Goal: Communication & Community: Answer question/provide support

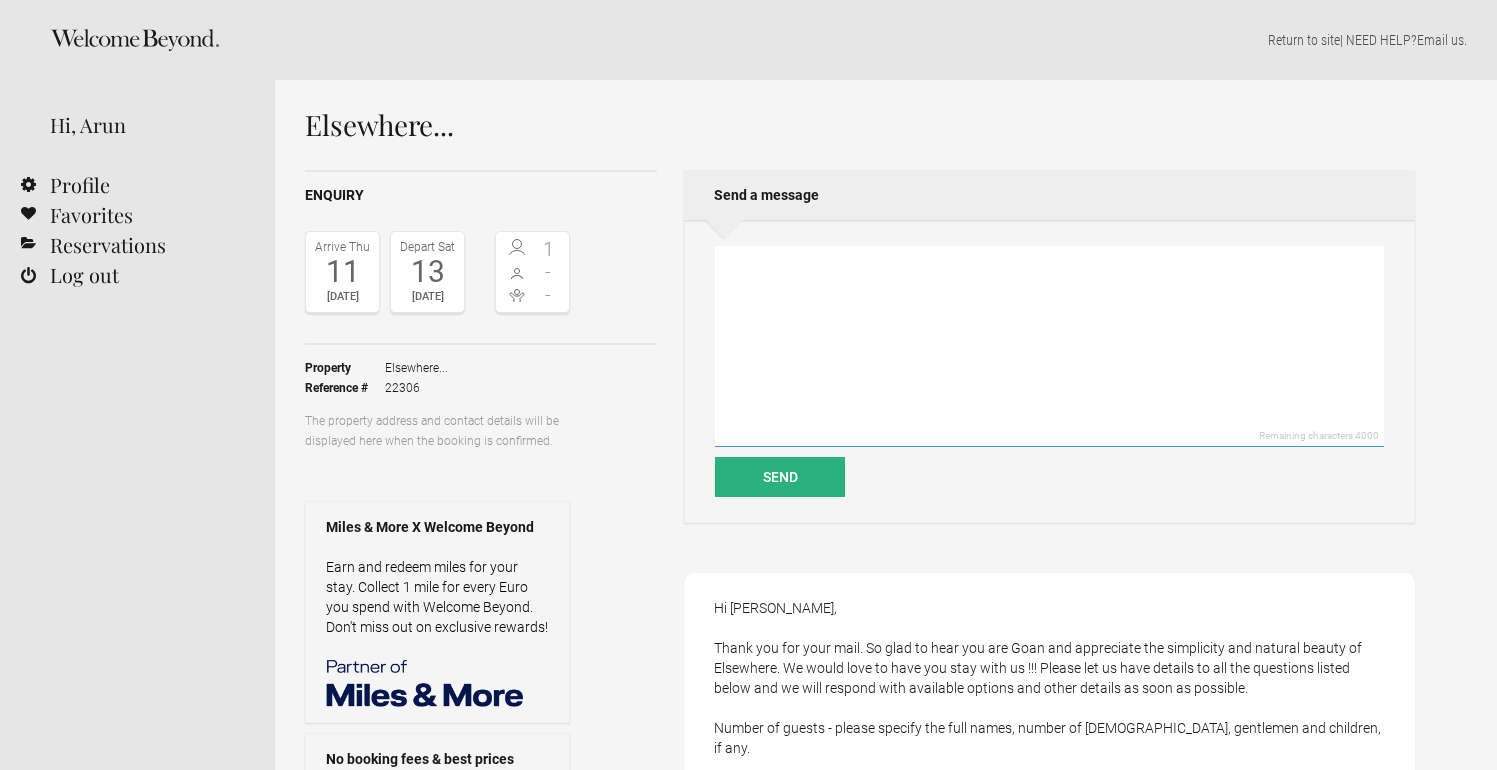
click at [859, 299] on textarea at bounding box center [1049, 346] width 669 height 201
paste textarea "Thankyou for your email! Here are the details Name of the Guest: [PERSON_NAME] …"
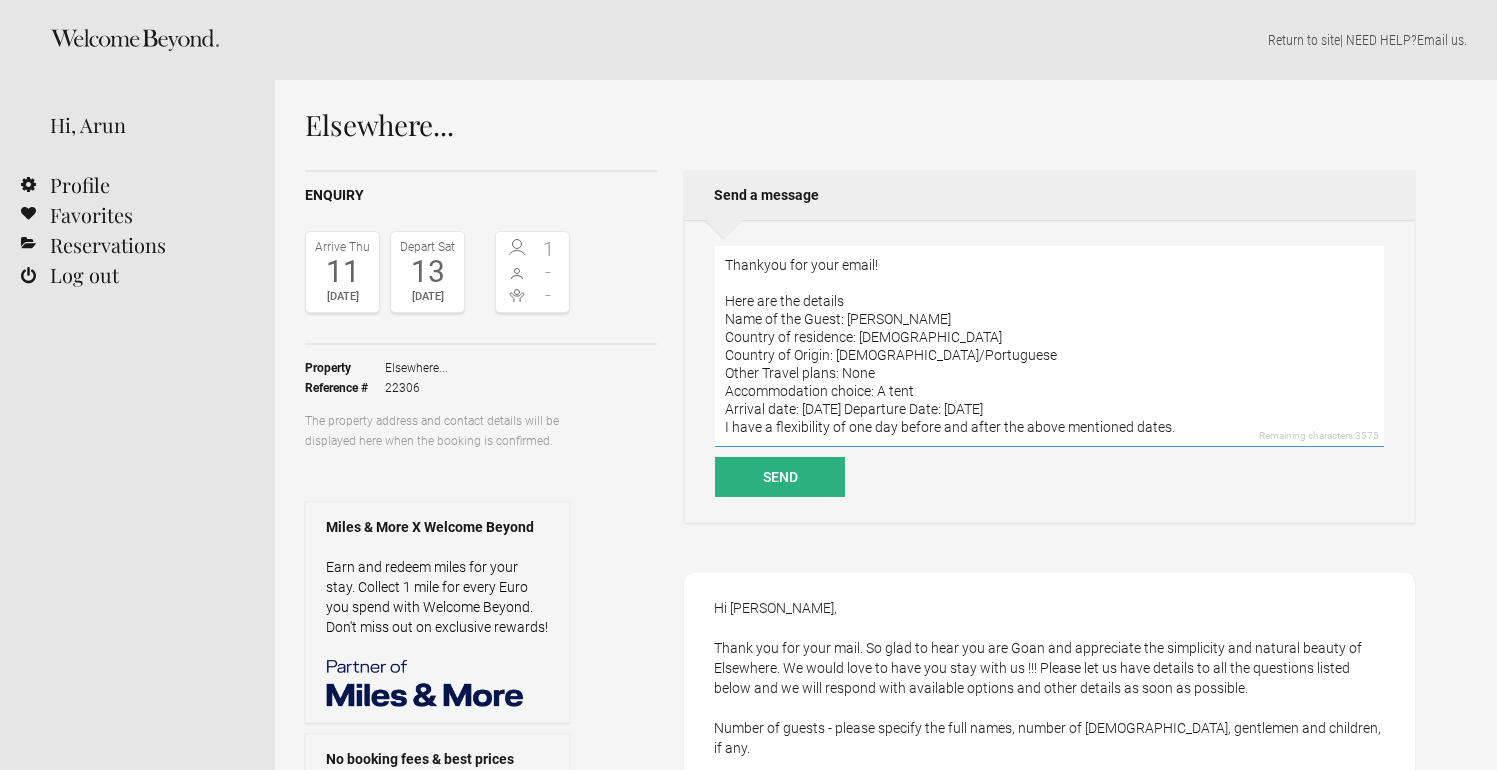
click at [887, 258] on textarea "Thankyou for your email! Here are the details Name of the Guest: [PERSON_NAME] …" at bounding box center [1049, 346] width 669 height 201
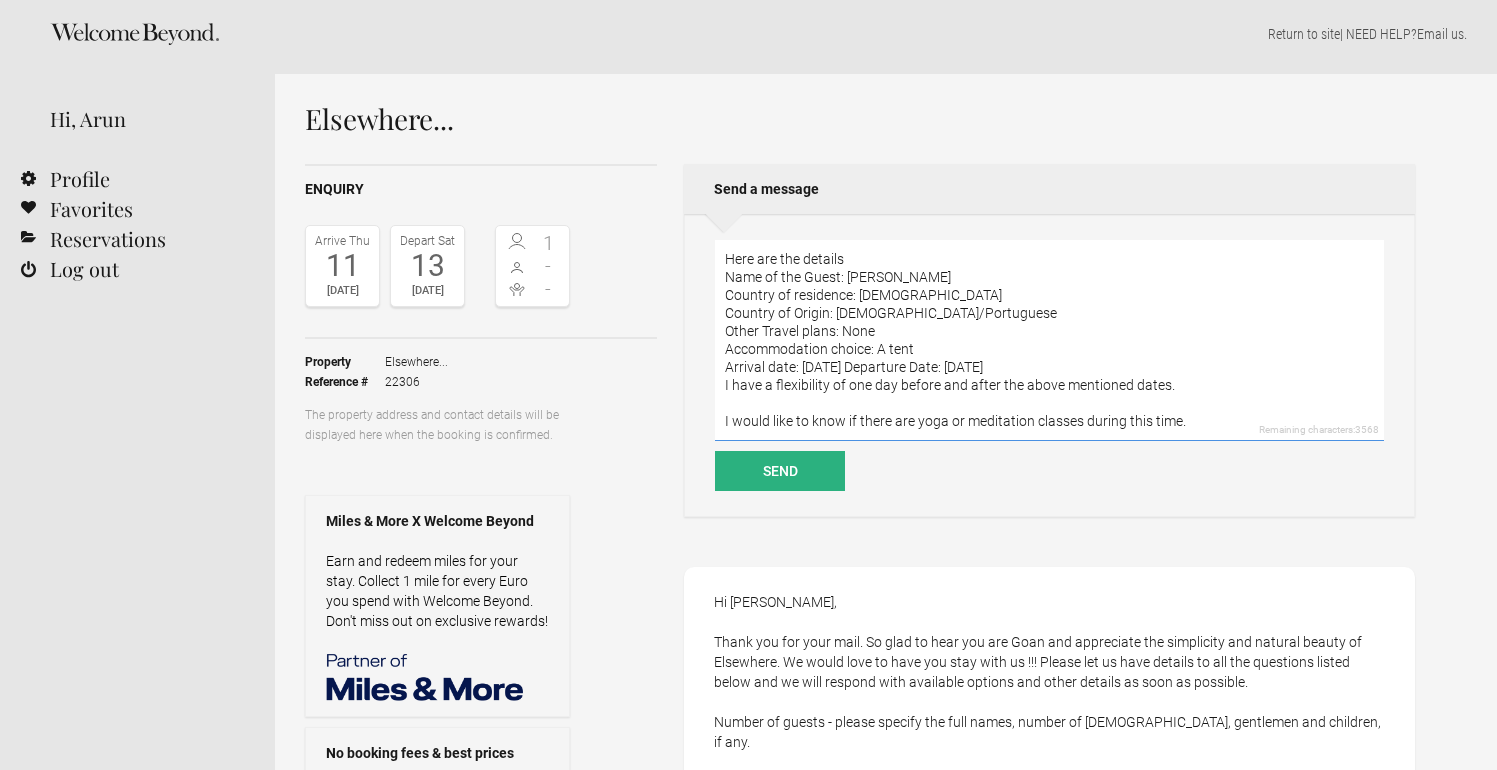
scroll to position [8, 0]
click at [856, 353] on textarea "Thankyou for your email [PERSON_NAME]! Here are the details Name of the Guest: …" at bounding box center [1049, 338] width 669 height 201
click at [876, 351] on textarea "Thankyou for your email [PERSON_NAME]! Here are the details Name of the Guest: …" at bounding box center [1049, 338] width 669 height 201
click at [1177, 368] on textarea "Thankyou for your email [PERSON_NAME]! Here are the details Name of the Guest: …" at bounding box center [1049, 338] width 669 height 201
click at [1167, 362] on textarea "Thankyou for your email [PERSON_NAME]! Here are the details Name of the Guest: …" at bounding box center [1049, 338] width 669 height 201
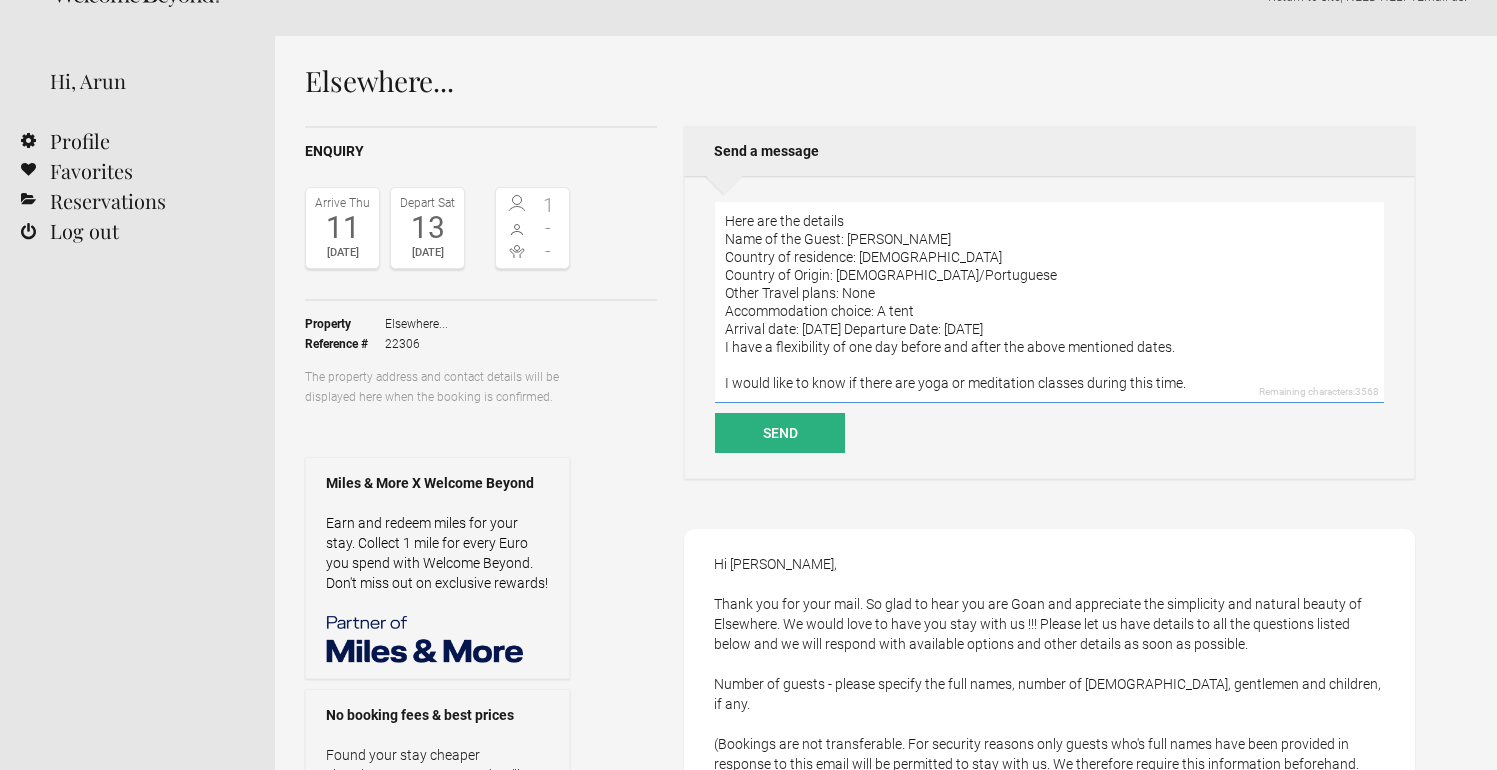
scroll to position [81, 0]
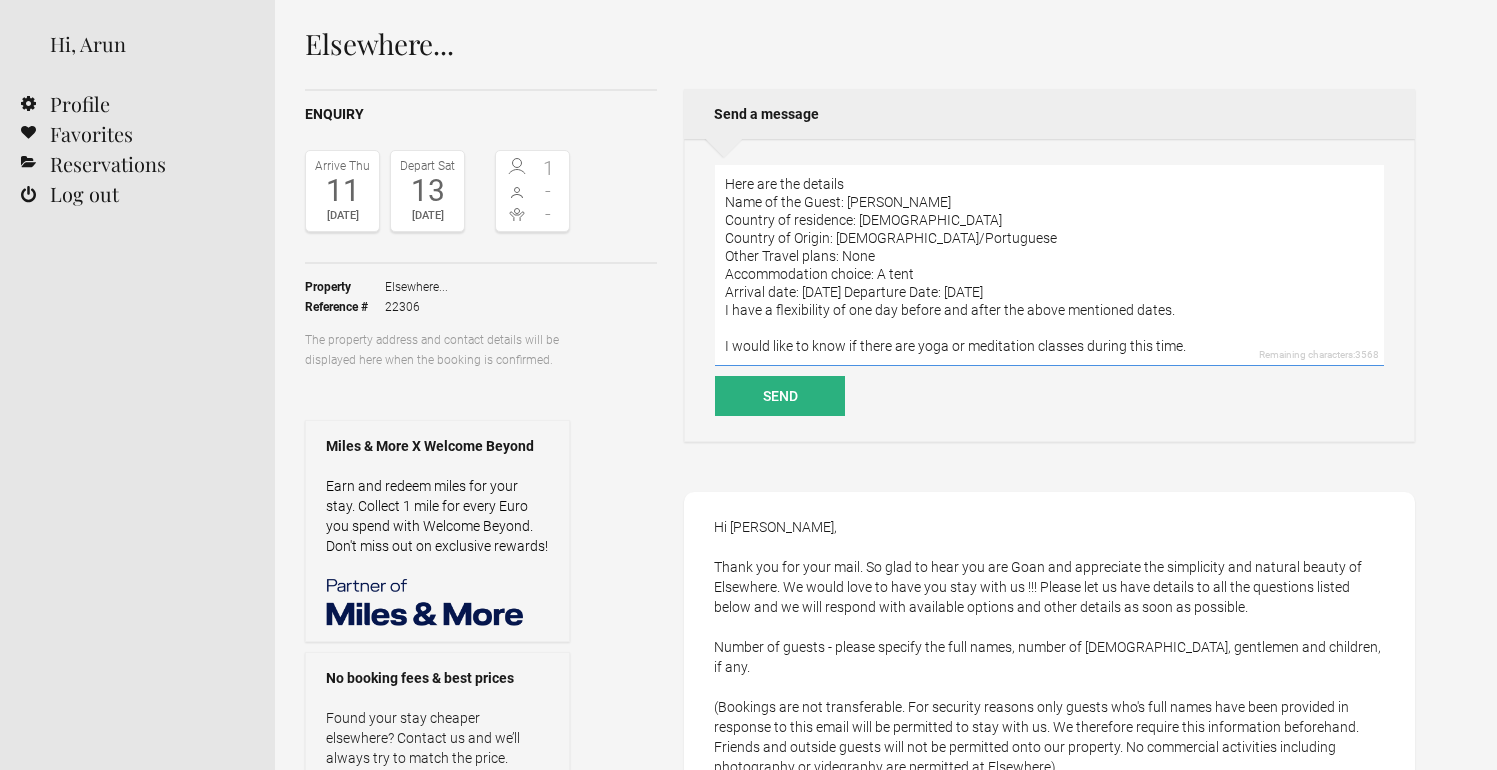
click at [1207, 346] on textarea "Thankyou for your email [PERSON_NAME]! Here are the details Name of the Guest: …" at bounding box center [1049, 265] width 669 height 201
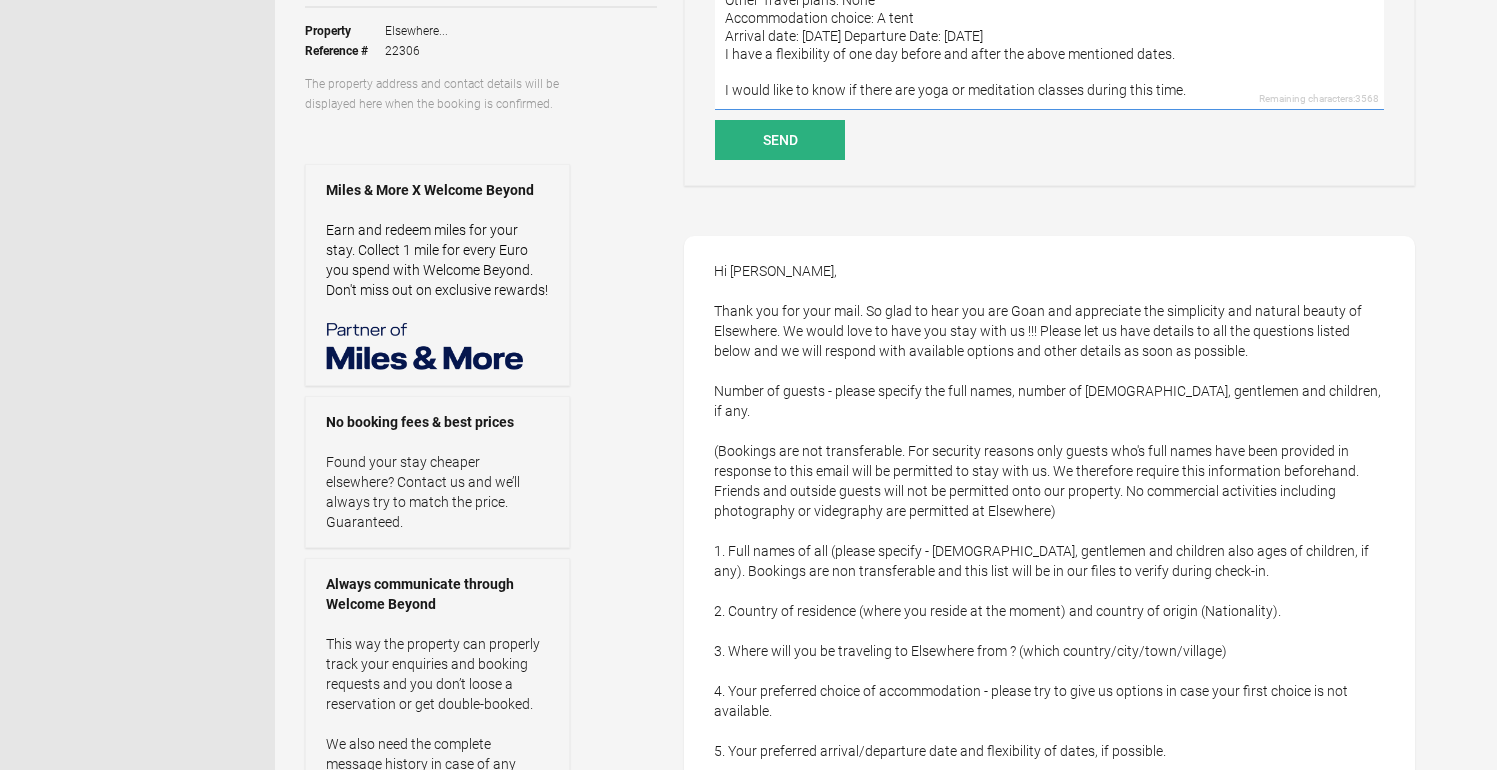
scroll to position [43, 0]
click at [1171, 22] on textarea "Thankyou for your email [PERSON_NAME]! Here are the details Name of the Guest: …" at bounding box center [1049, 9] width 669 height 201
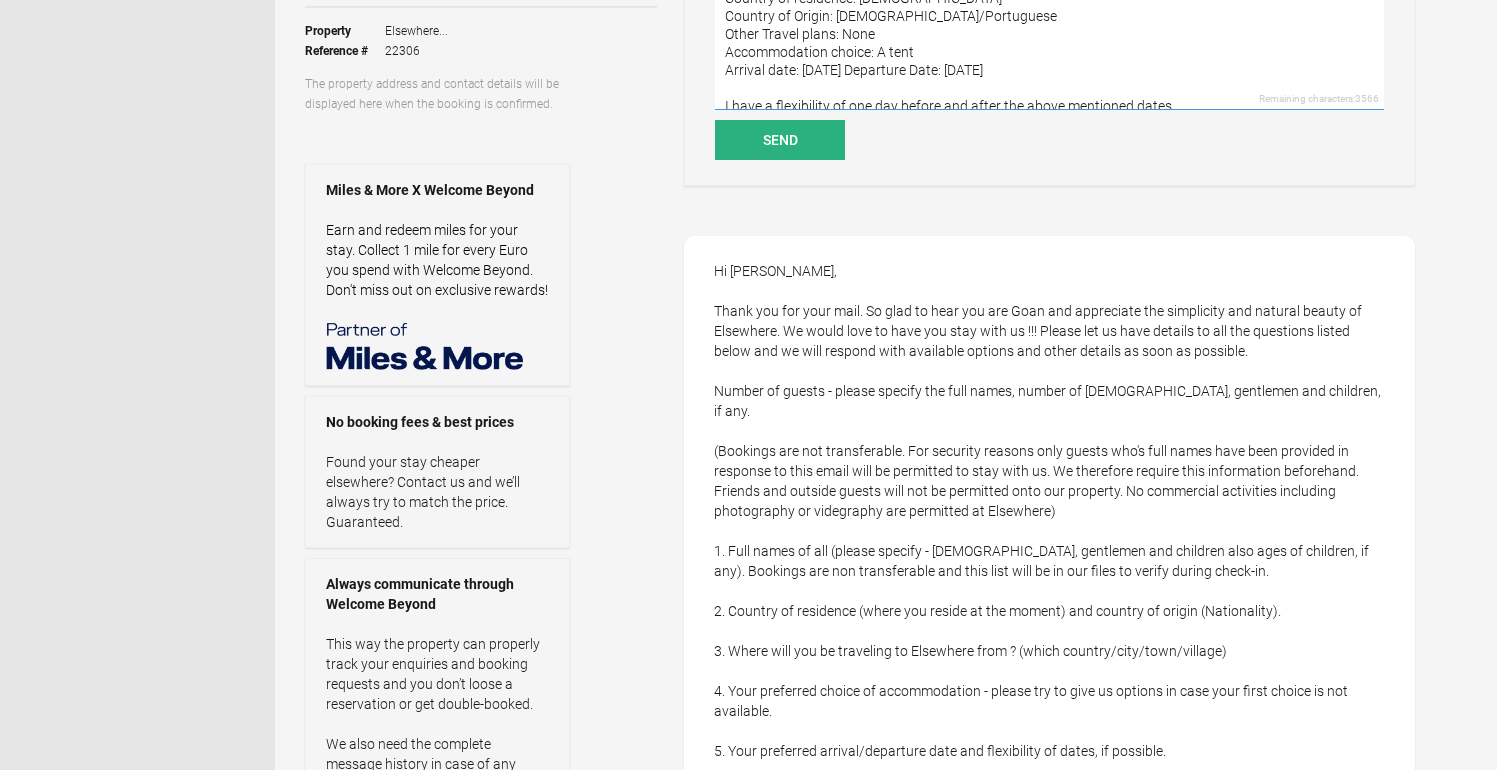
scroll to position [4, 0]
click at [933, 66] on textarea "Thankyou for your email [PERSON_NAME]! Here are the details Name of the Guest: …" at bounding box center [1049, 9] width 669 height 201
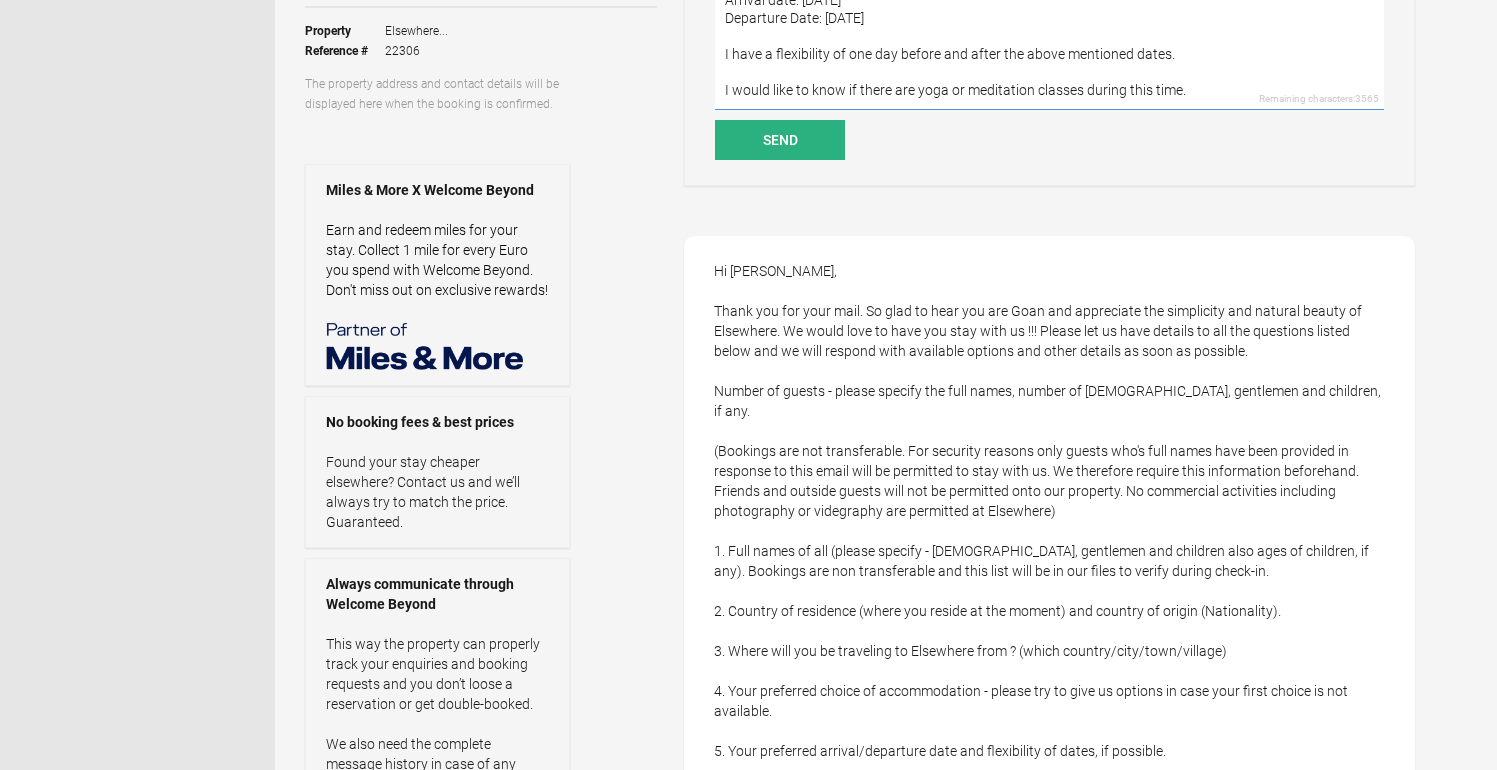
scroll to position [90, 0]
drag, startPoint x: 849, startPoint y: 71, endPoint x: 1035, endPoint y: 62, distance: 186.2
click at [1035, 62] on textarea "Thankyou for your email [PERSON_NAME]! Here are the details Name of the Guest: …" at bounding box center [1049, 9] width 669 height 201
click at [1009, 70] on textarea "Thankyou for your email [PERSON_NAME]! Here are the details Name of the Guest: …" at bounding box center [1049, 9] width 669 height 201
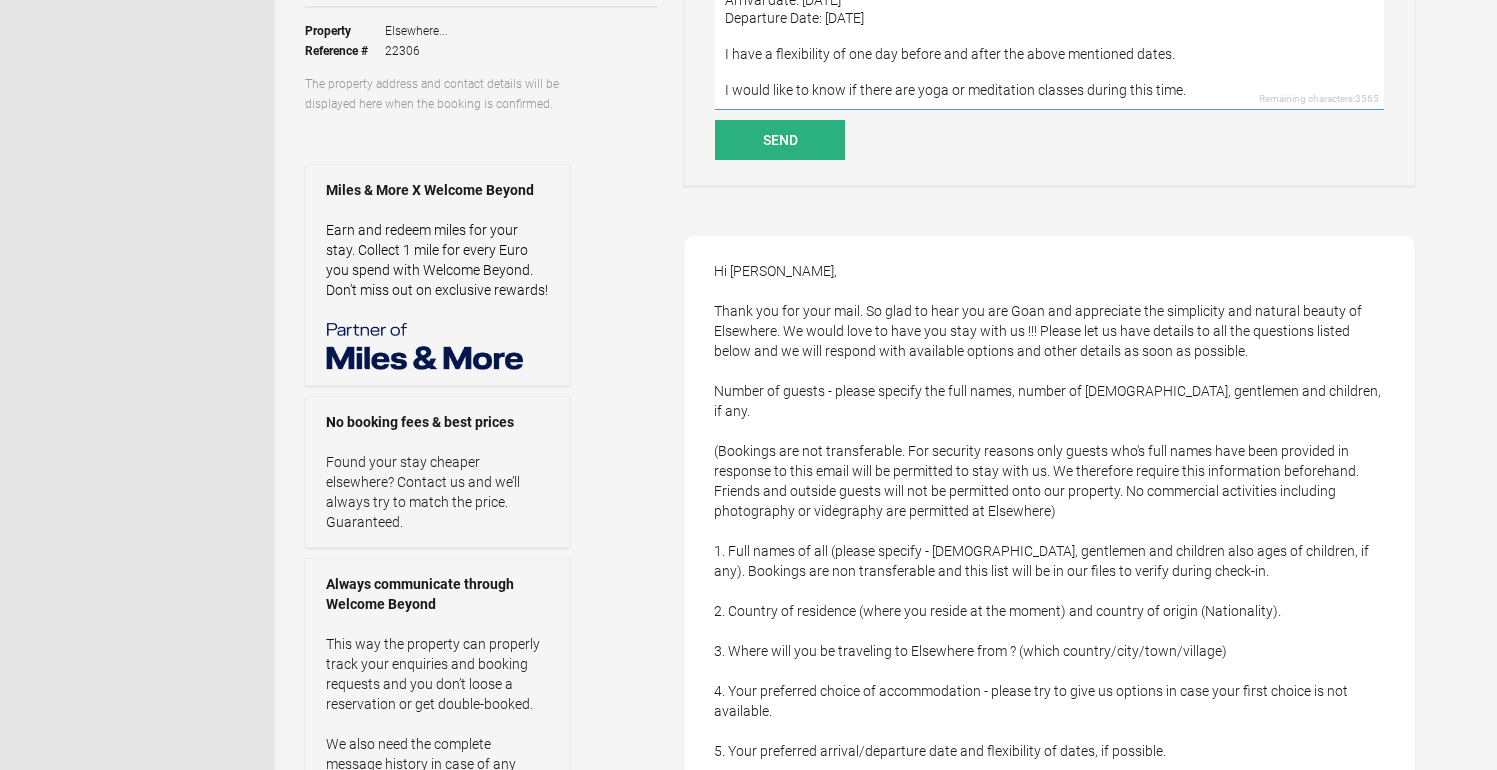
click at [1009, 70] on textarea "Thankyou for your email [PERSON_NAME]! Here are the details Name of the Guest: …" at bounding box center [1049, 9] width 669 height 201
click at [1161, 70] on textarea "Thankyou for your email [PERSON_NAME]! Here are the details Name of the Guest: …" at bounding box center [1049, 9] width 669 height 201
click at [1190, 69] on textarea "Thankyou for your email [PERSON_NAME]! Here are the details Name of the Guest: …" at bounding box center [1049, 9] width 669 height 201
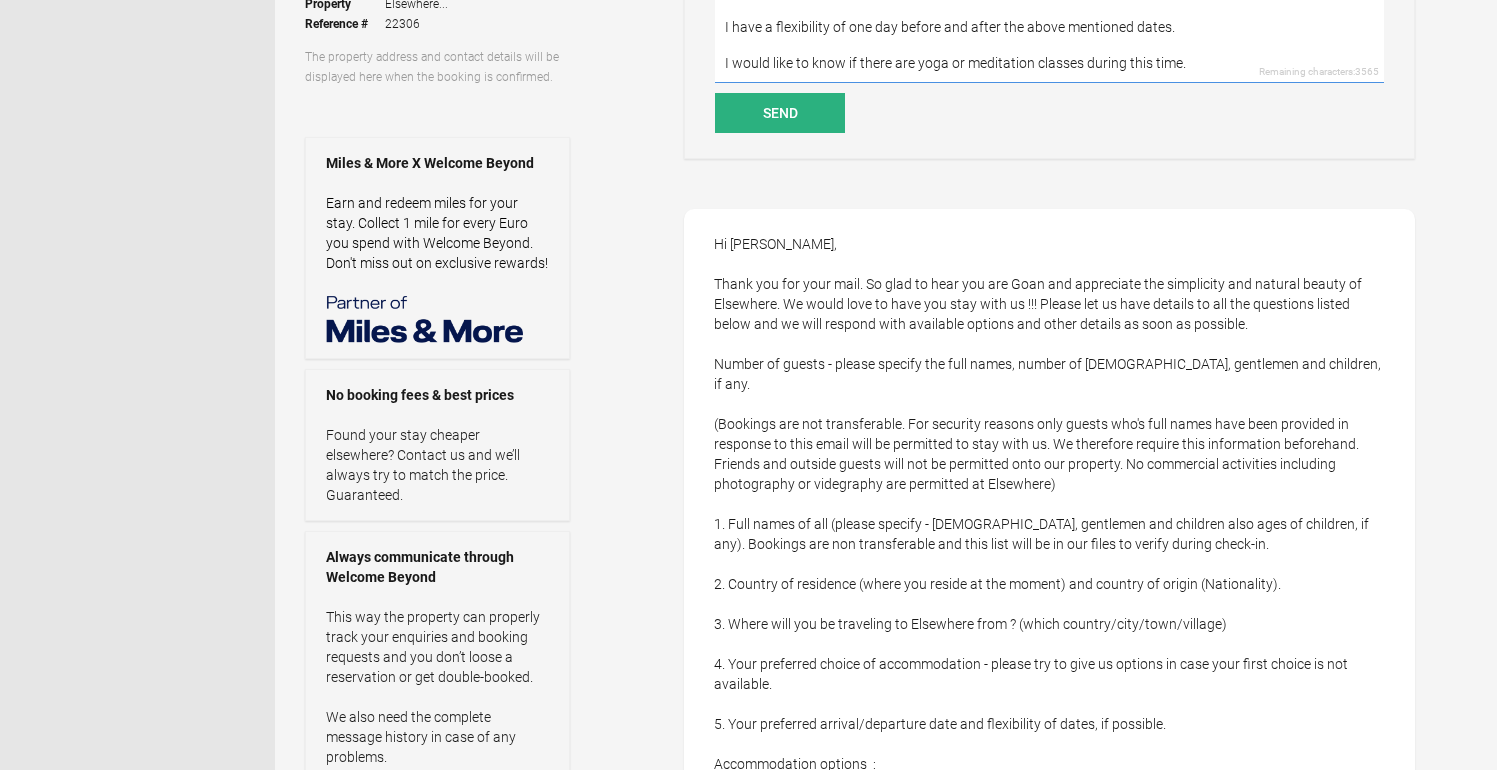
scroll to position [335, 0]
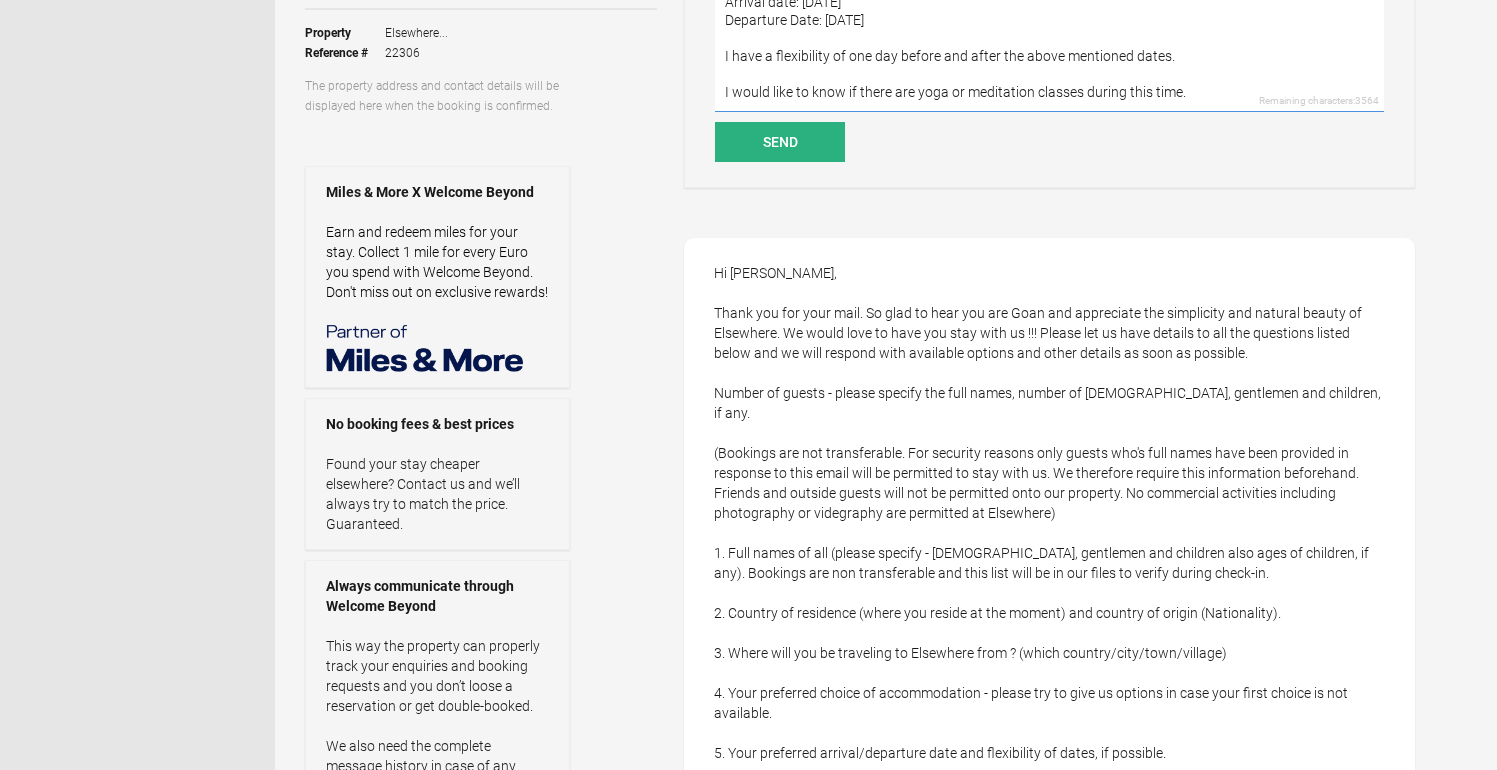
click at [723, 70] on textarea "Thankyou for your email [PERSON_NAME]! Here are the details Name of the Guest: …" at bounding box center [1049, 11] width 669 height 201
drag, startPoint x: 1182, startPoint y: 71, endPoint x: 715, endPoint y: 74, distance: 466.9
click at [715, 74] on textarea "Thankyou for your email [PERSON_NAME]! Here are the details Name of the Guest: …" at bounding box center [1049, 11] width 669 height 201
click at [1185, 66] on textarea "Thankyou for your email [PERSON_NAME]! Here are the details Name of the Guest: …" at bounding box center [1049, 11] width 669 height 201
drag, startPoint x: 1207, startPoint y: 70, endPoint x: 726, endPoint y: 73, distance: 480.9
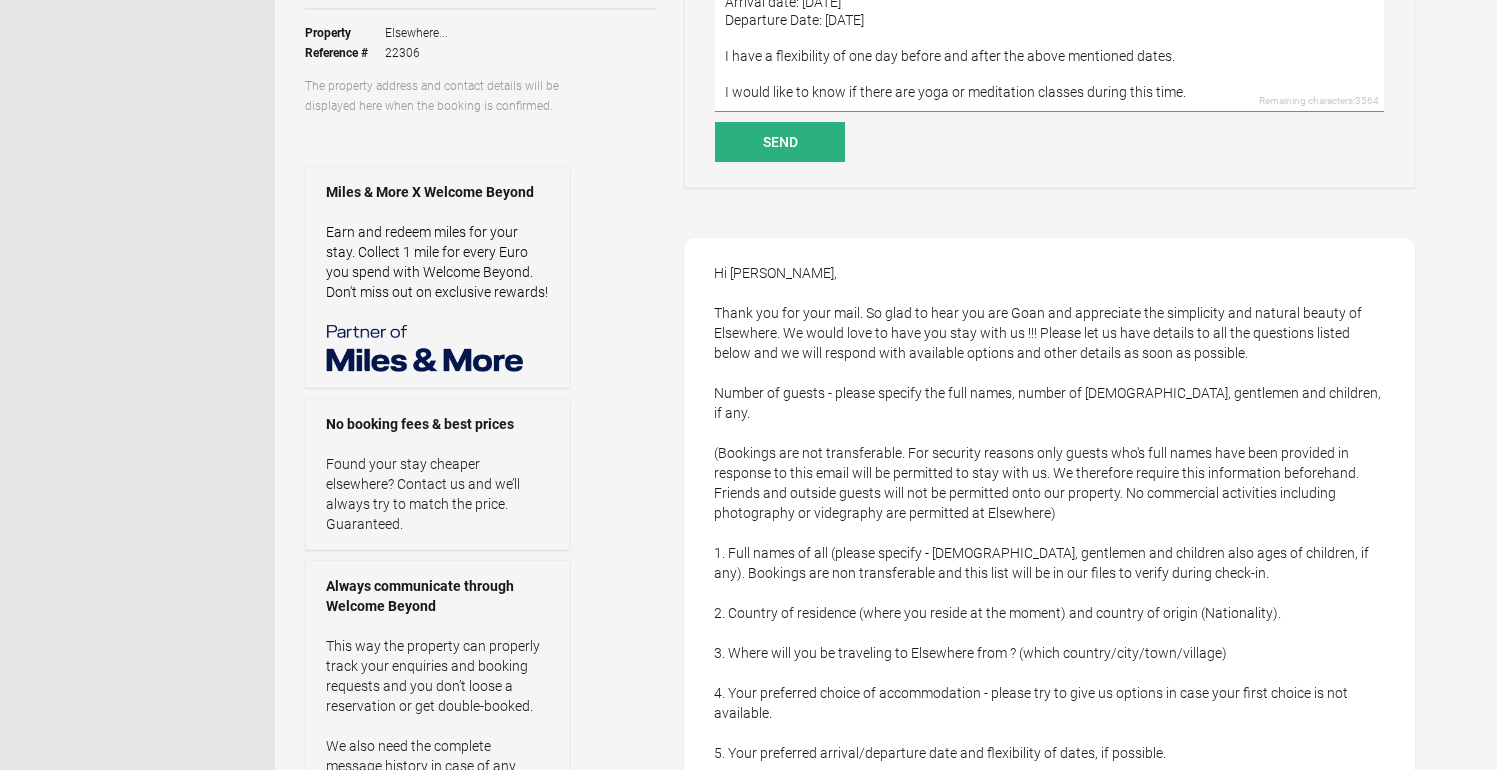
click at [726, 73] on textarea "Thankyou for your email [PERSON_NAME]! Here are the details Name of the Guest: …" at bounding box center [1049, 11] width 669 height 201
paste textarea "inquire whether any yoga or meditation classes are being offered during this ti…"
click at [879, 77] on textarea "Thankyou for your email [PERSON_NAME]! Here are the details Name of the Guest: …" at bounding box center [1049, 11] width 669 height 201
click at [794, 75] on textarea "Thankyou for your email [PERSON_NAME]! Here are the details Name of the Guest: …" at bounding box center [1049, 11] width 669 height 201
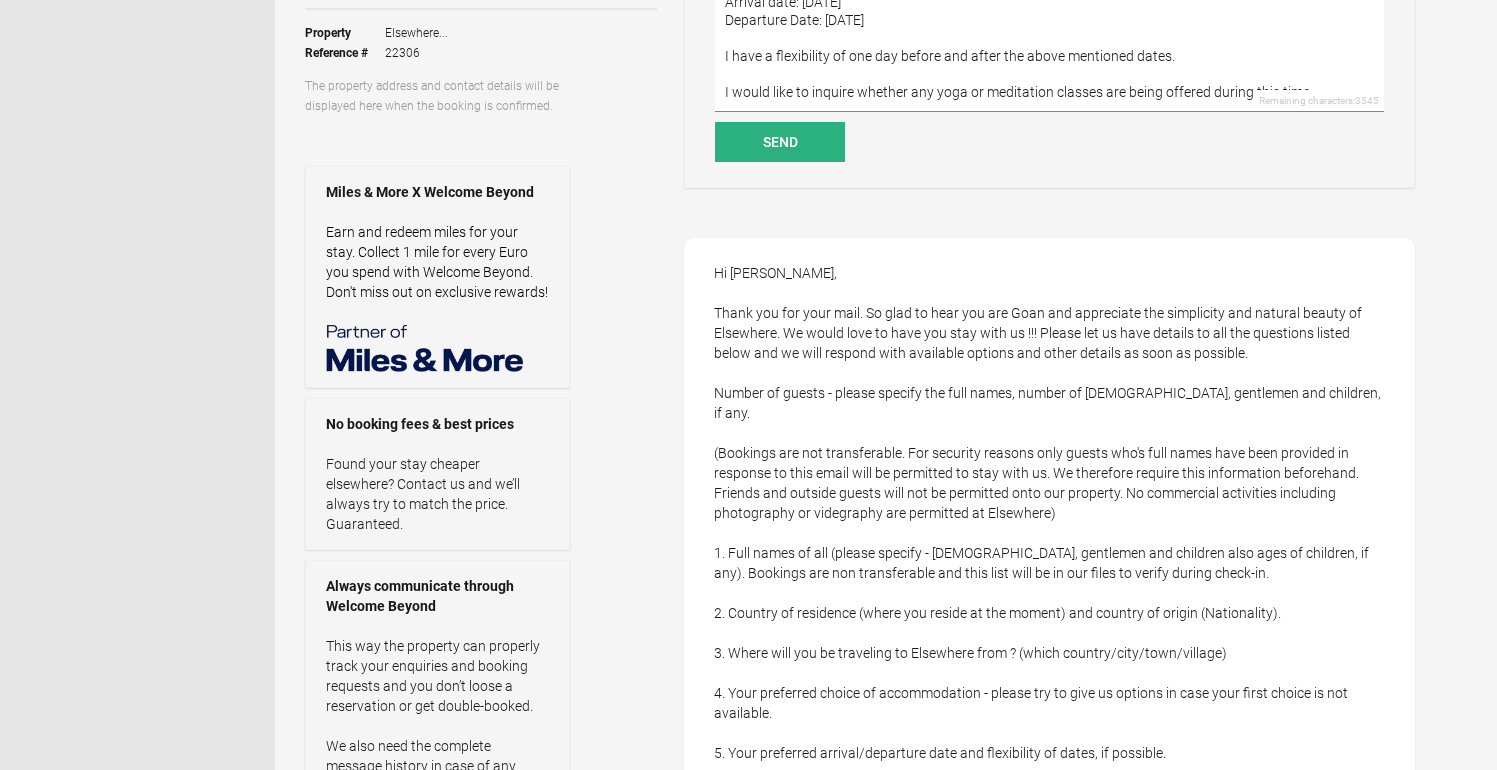
click at [863, 73] on textarea "Thankyou for your email [PERSON_NAME]! Here are the details Name of the Guest: …" at bounding box center [1049, 11] width 669 height 201
click at [1301, 73] on textarea "Thankyou for your email [PERSON_NAME]! Here are the details Name of the Guest: …" at bounding box center [1049, 11] width 669 height 201
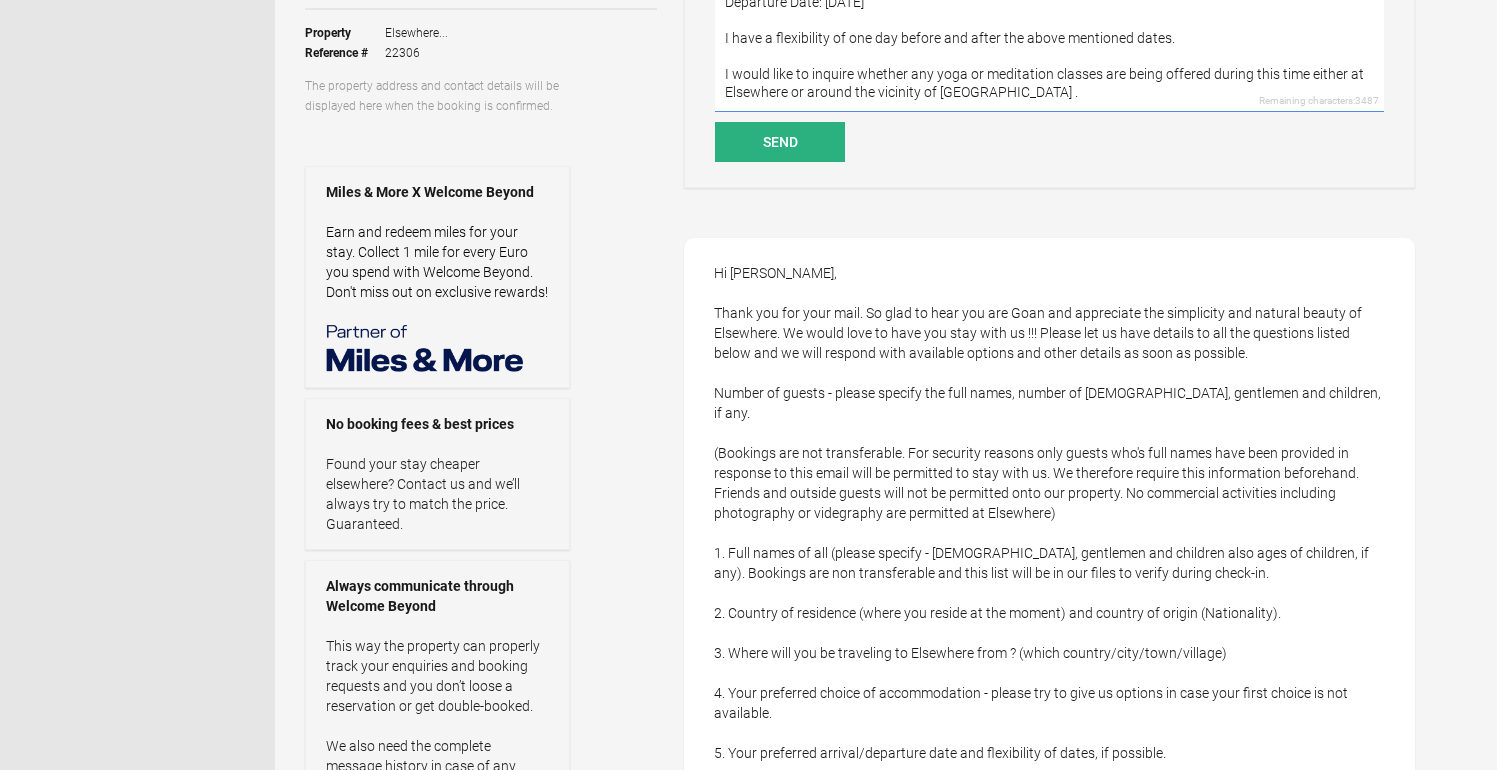
click at [1031, 99] on textarea "Thankyou for your email [PERSON_NAME]! Here are the details Name of the Guest: …" at bounding box center [1049, 11] width 669 height 201
click at [1007, 92] on textarea "Thankyou for your email [PERSON_NAME]! Here are the details Name of the Guest: …" at bounding box center [1049, 11] width 669 height 201
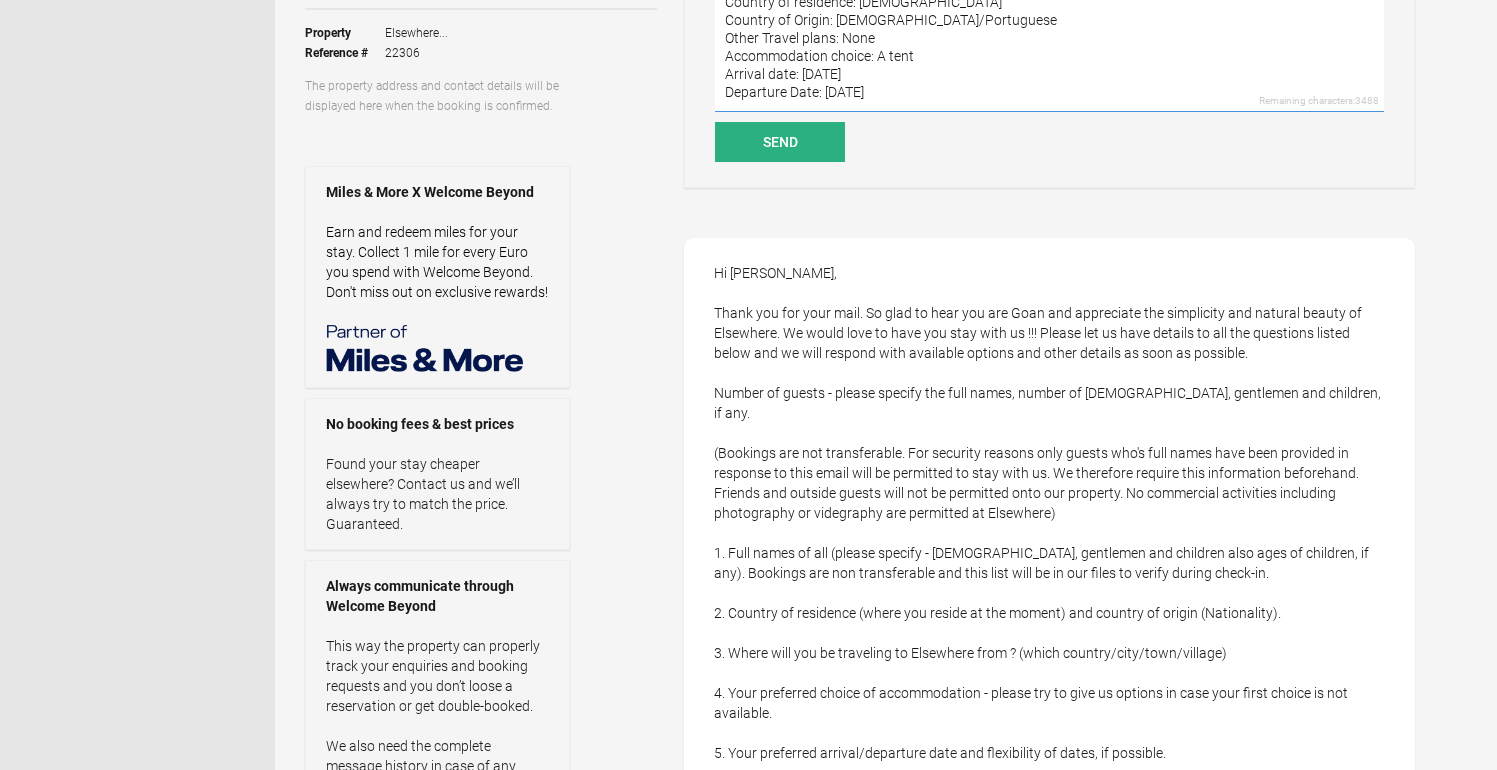
scroll to position [0, 0]
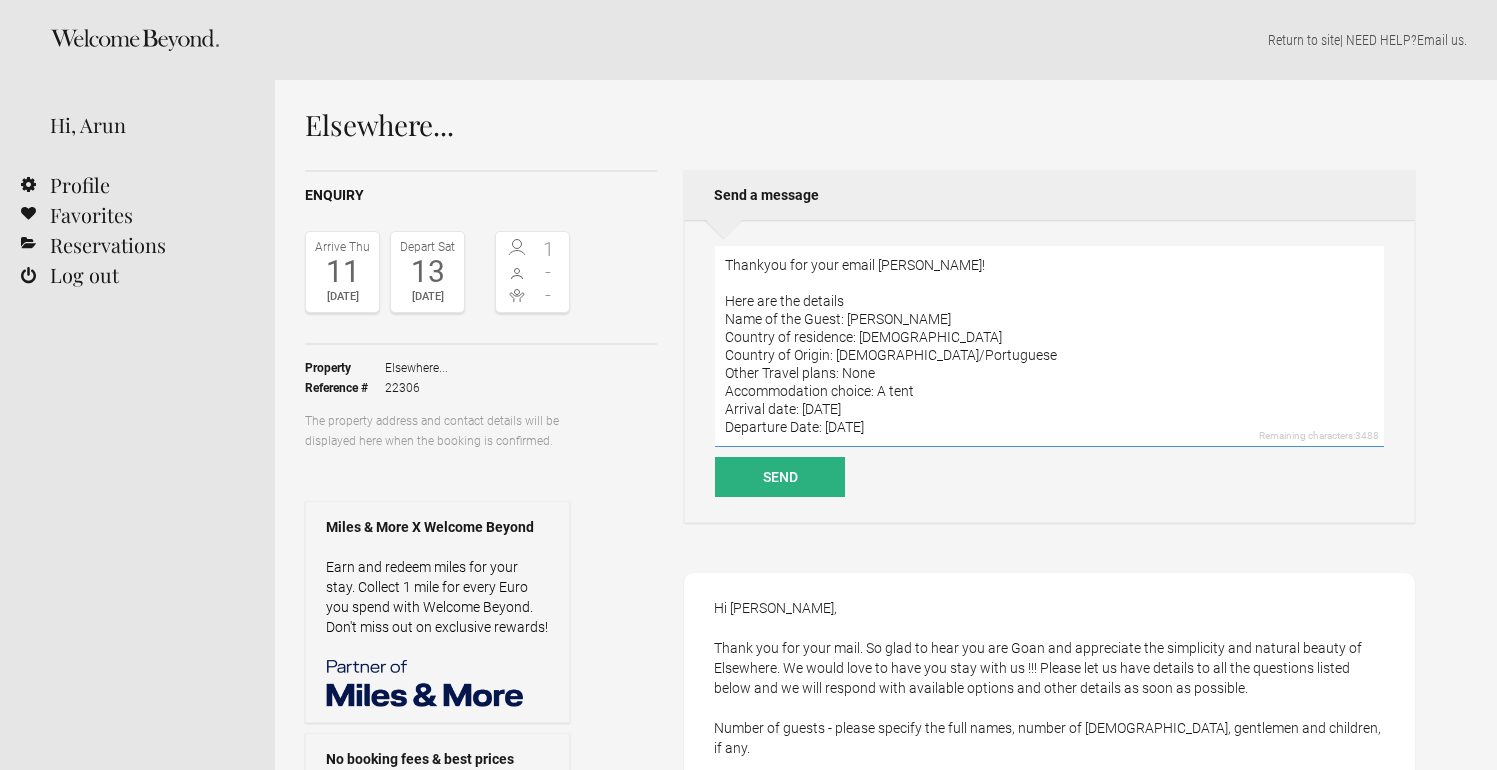
click at [958, 272] on textarea "Thankyou for your email [PERSON_NAME]! Here are the details Name of the Guest: …" at bounding box center [1049, 346] width 669 height 201
click at [1015, 290] on textarea "Thankyou for your email and the consideration [PERSON_NAME]! Here are the detai…" at bounding box center [1049, 346] width 669 height 201
click at [895, 299] on textarea "Thankyou for your email and the consideration [PERSON_NAME]! Here are the detai…" at bounding box center [1049, 346] width 669 height 201
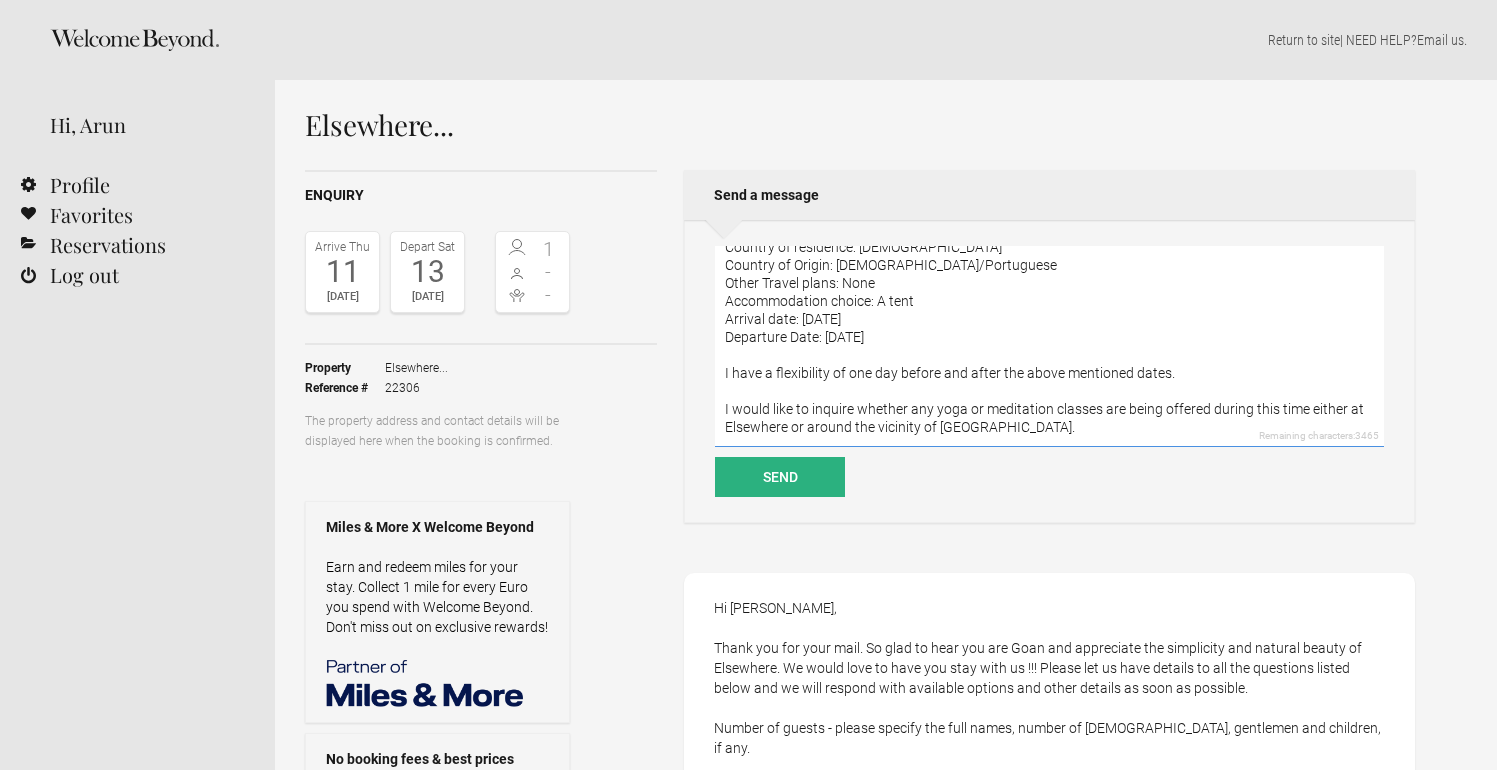
scroll to position [126, 0]
click at [1030, 398] on textarea "Thankyou for your email and the consideration [PERSON_NAME]! Here are the detai…" at bounding box center [1049, 346] width 669 height 201
click at [886, 413] on textarea "Thankyou for your email and the consideration [PERSON_NAME]! Here are the detai…" at bounding box center [1049, 346] width 669 height 201
click at [1043, 395] on textarea "Thankyou for your email and the consideration [PERSON_NAME]! Here are the detai…" at bounding box center [1049, 346] width 669 height 201
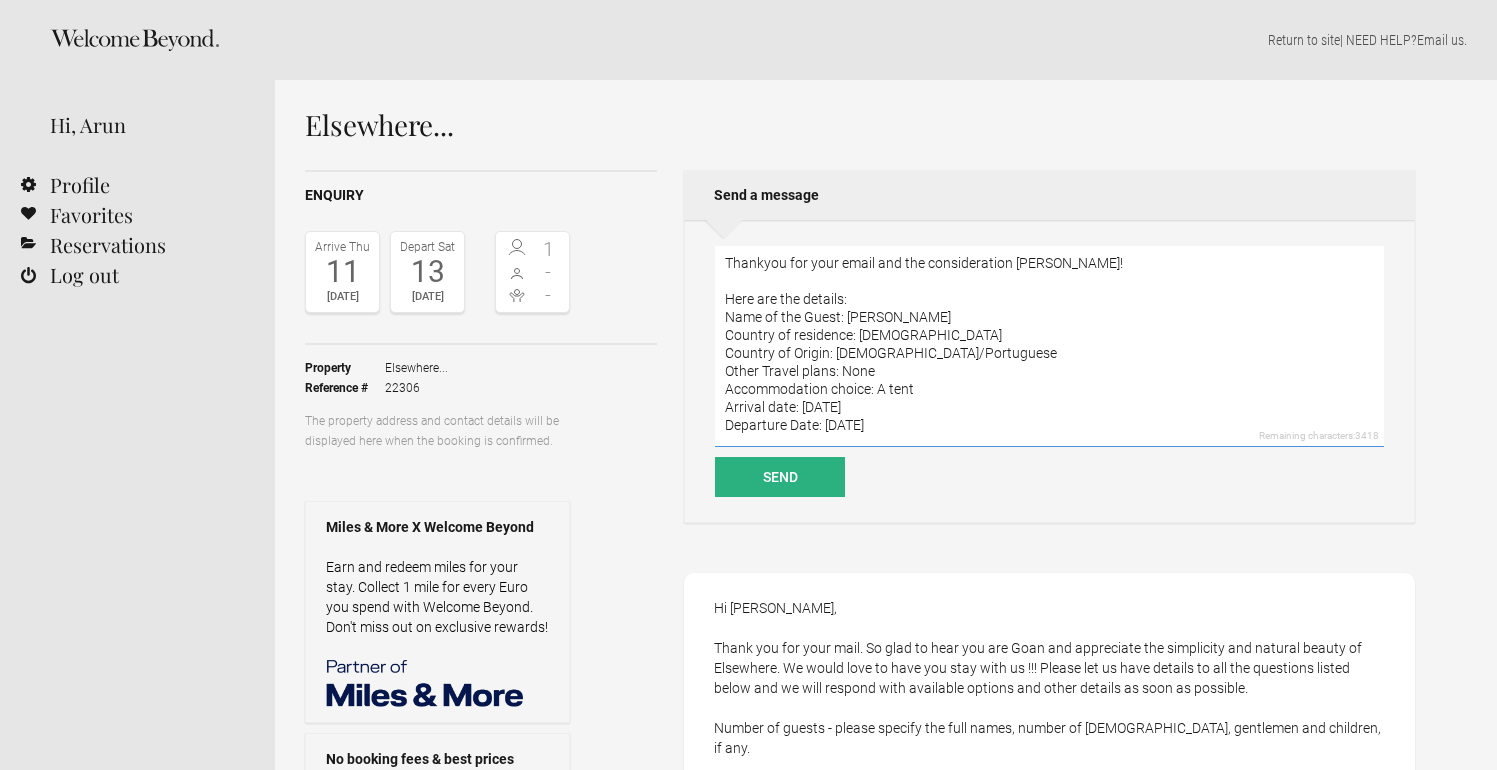
scroll to position [4, 0]
click at [771, 263] on textarea "Thankyou for your email and the consideration [PERSON_NAME]! Here are the detai…" at bounding box center [1049, 346] width 669 height 201
type textarea "Thankyou for your email and the consideration [PERSON_NAME]! Here are the detai…"
click at [786, 476] on button "Send" at bounding box center [780, 477] width 130 height 40
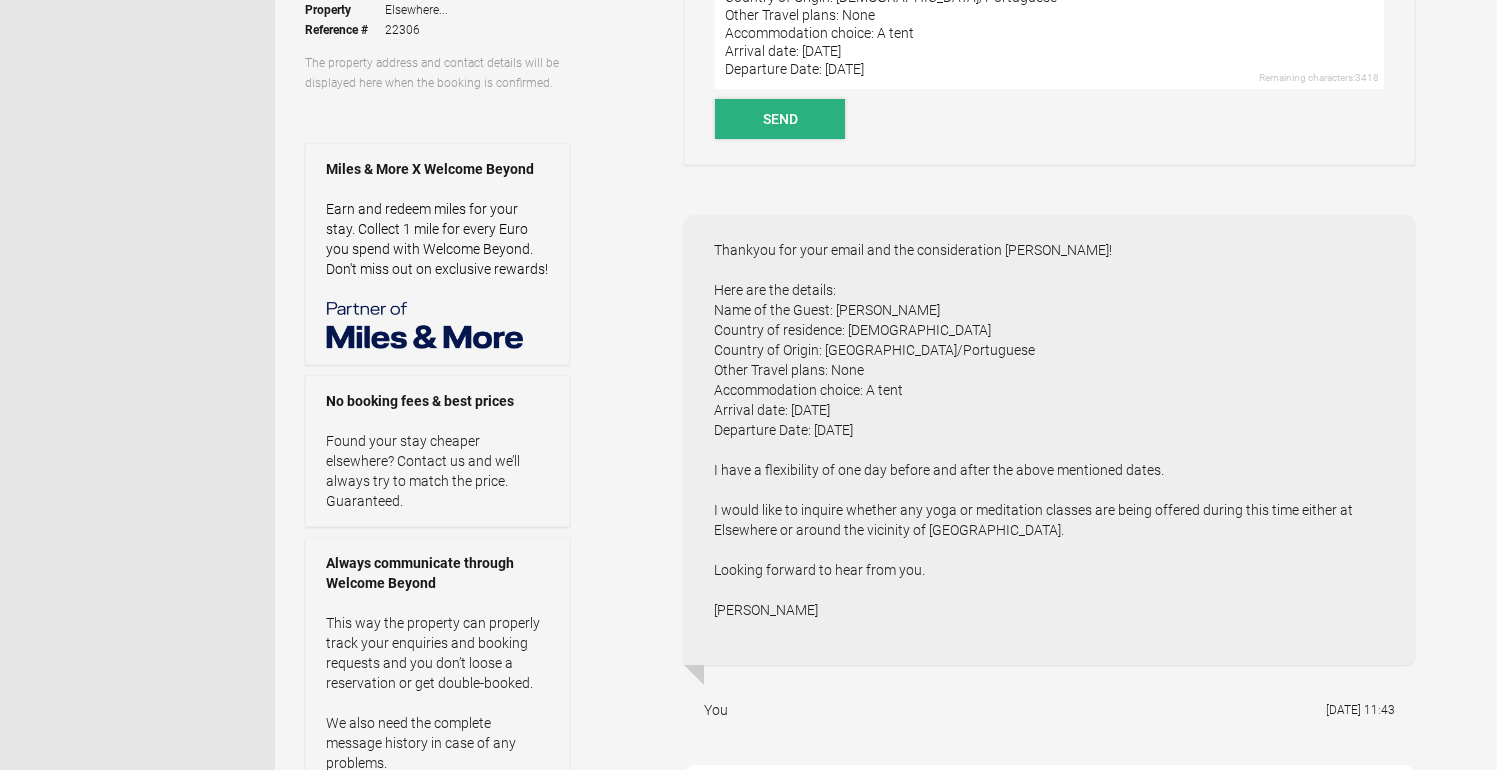
scroll to position [0, 0]
